Goal: Task Accomplishment & Management: Use online tool/utility

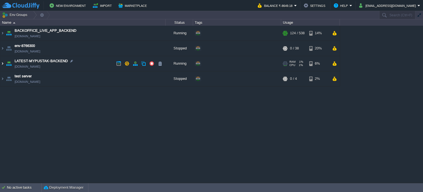
click at [3, 64] on img at bounding box center [2, 63] width 4 height 15
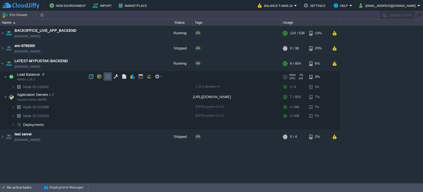
click at [110, 76] on button "button" at bounding box center [107, 76] width 5 height 5
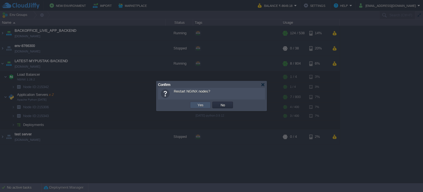
click at [204, 106] on button "Yes" at bounding box center [200, 104] width 9 height 5
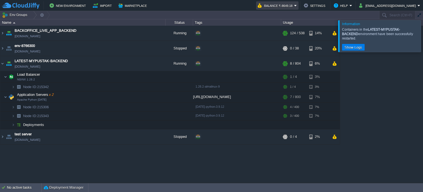
click at [297, 6] on em "Balance ₹-8649.18" at bounding box center [277, 5] width 39 height 7
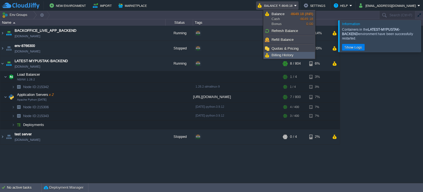
click at [290, 54] on span "Billing History" at bounding box center [283, 55] width 22 height 4
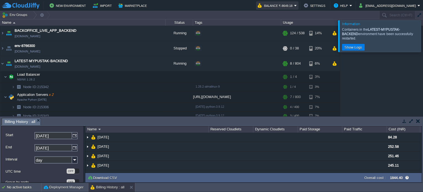
click at [294, 4] on button "Balance ₹-8649.18" at bounding box center [276, 5] width 36 height 7
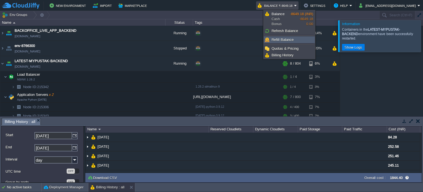
click at [299, 37] on link "Refill Balance" at bounding box center [289, 40] width 50 height 6
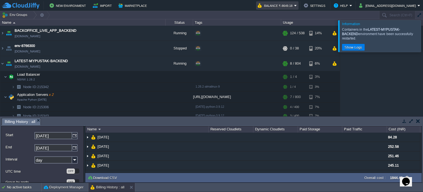
click at [297, 7] on em "Balance ₹-8649.18" at bounding box center [277, 5] width 39 height 7
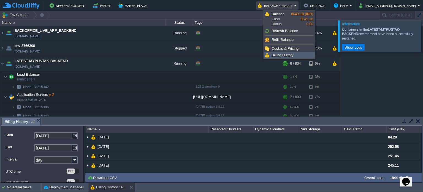
click at [295, 53] on link "Billing History" at bounding box center [289, 55] width 50 height 6
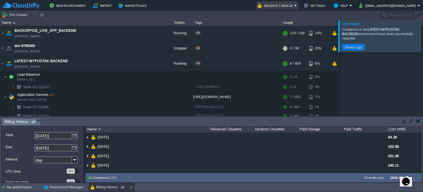
click at [297, 8] on em "Balance ₹-8649.18" at bounding box center [277, 5] width 39 height 7
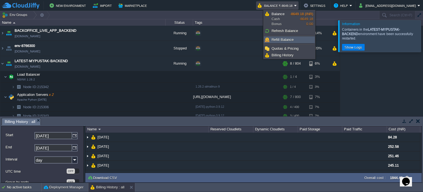
click at [294, 41] on link "Refill Balance" at bounding box center [289, 40] width 50 height 6
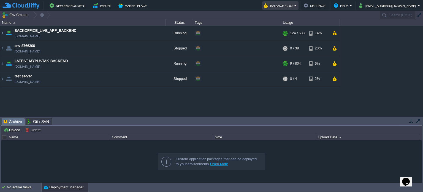
click at [297, 6] on em "Balance ₹0.00" at bounding box center [280, 5] width 33 height 7
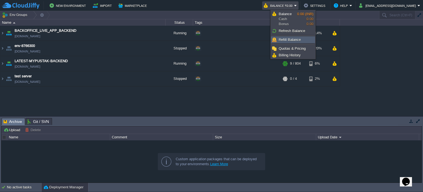
click at [300, 38] on link "Refill Balance" at bounding box center [293, 40] width 44 height 6
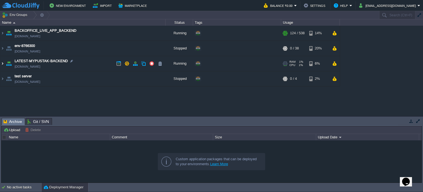
click at [2, 63] on img at bounding box center [2, 63] width 4 height 15
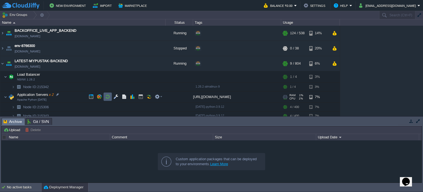
click at [110, 96] on td at bounding box center [108, 96] width 8 height 8
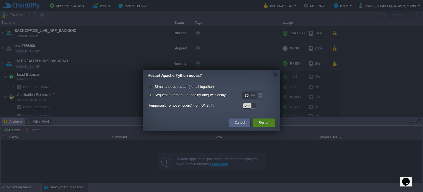
click at [263, 124] on button "Restart" at bounding box center [264, 123] width 11 height 6
